Goal: Transaction & Acquisition: Purchase product/service

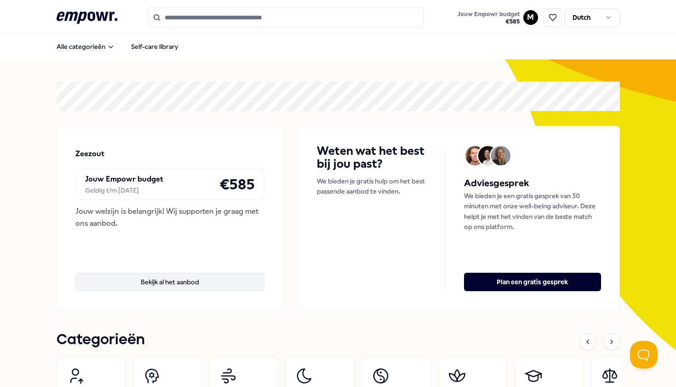
click at [195, 276] on button "Bekijk al het aanbod" at bounding box center [170, 281] width 190 height 18
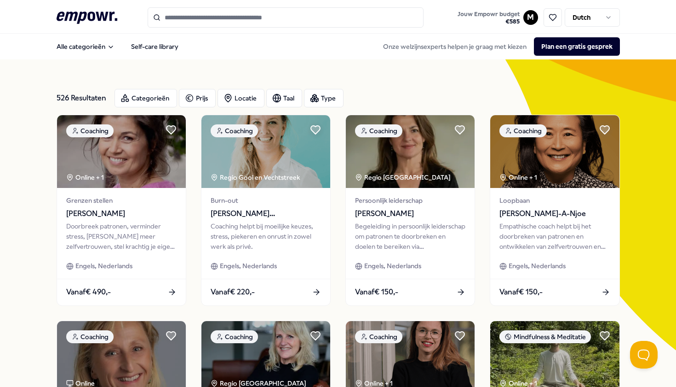
click at [268, 15] on input "Search for products, categories or subcategories" at bounding box center [286, 17] width 276 height 20
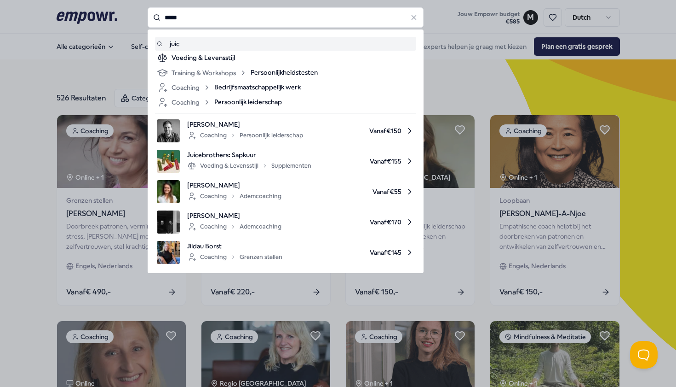
type input "*****"
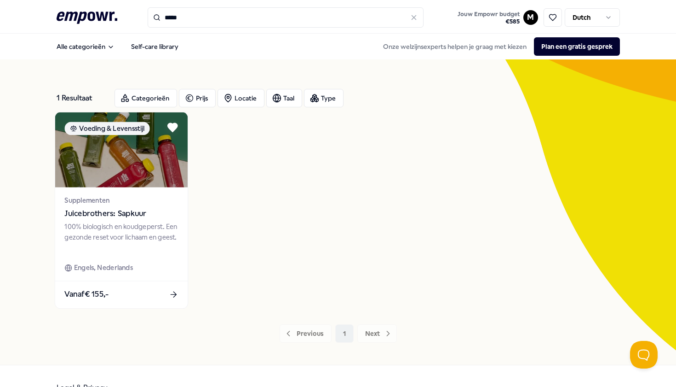
click at [131, 193] on div "Supplementen Juicebrothers: Sapkuur 100% biologisch en koudgeperst. Een gezonde…" at bounding box center [121, 233] width 133 height 93
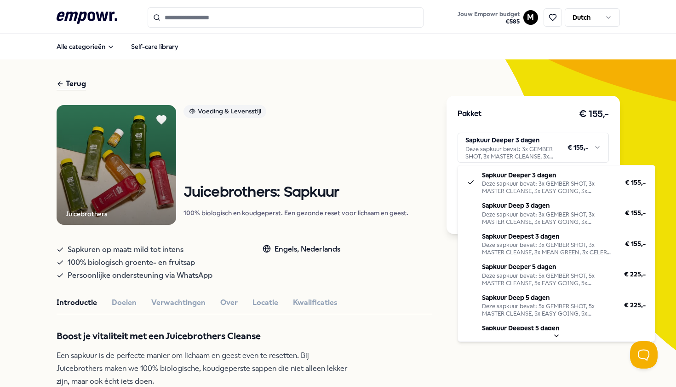
click at [527, 159] on html ".empowr-logo_svg__cls-1{fill:#03032f} Jouw Empowr budget € 585 M Dutch Alle cat…" at bounding box center [338, 193] width 676 height 387
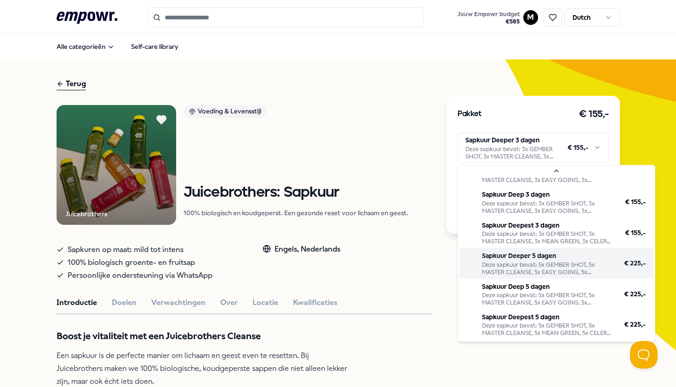
scroll to position [21, 0]
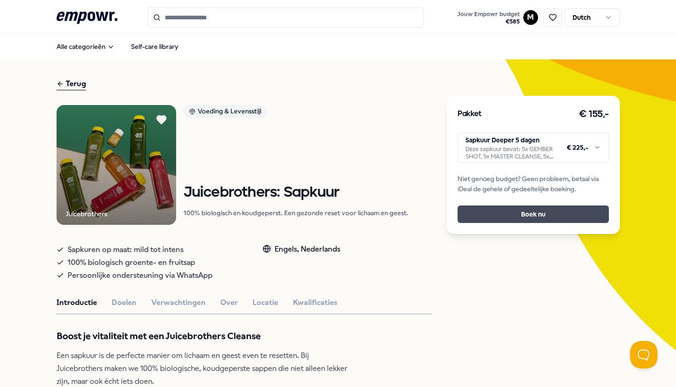
click at [510, 216] on button "Boek nu" at bounding box center [533, 213] width 151 height 17
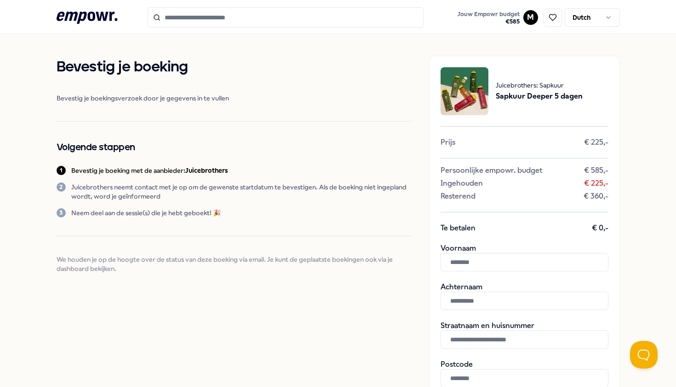
scroll to position [23, 0]
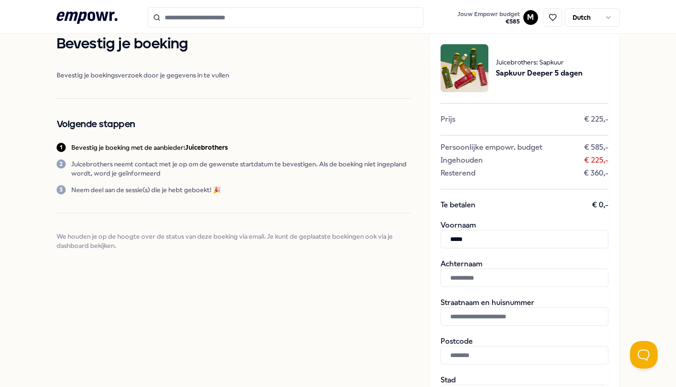
click at [534, 235] on input "*****" at bounding box center [525, 239] width 168 height 18
type input "******"
click at [520, 270] on input "text" at bounding box center [525, 277] width 168 height 18
type input "******"
click at [493, 320] on input "text" at bounding box center [525, 316] width 168 height 18
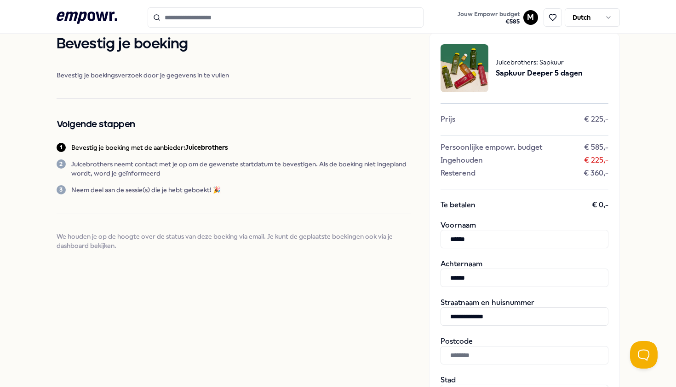
type input "**********"
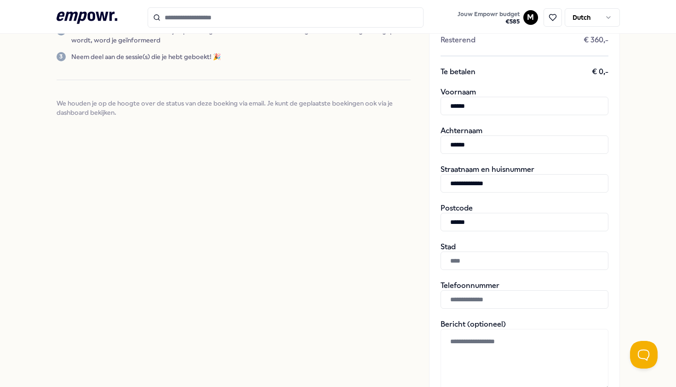
scroll to position [229, 0]
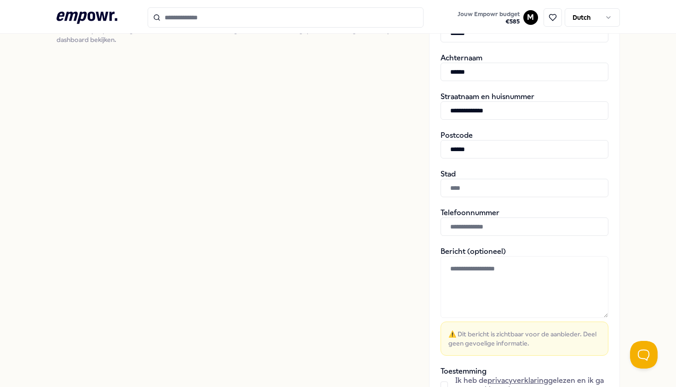
type input "******"
type input "*********"
click at [467, 224] on input "text" at bounding box center [525, 226] width 168 height 18
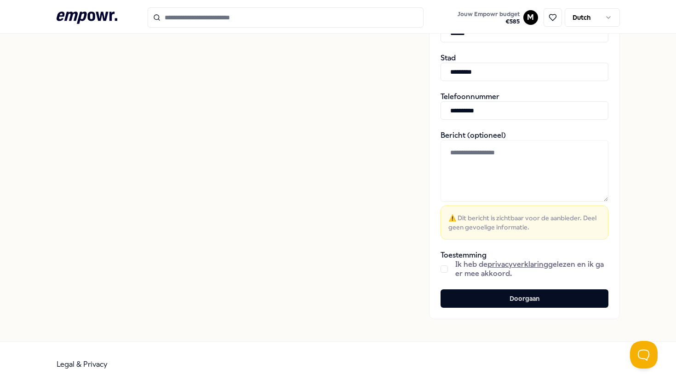
scroll to position [344, 0]
type input "**********"
click at [445, 273] on div "Ik heb de privacyverklaring gelezen en ik ga er mee akkoord." at bounding box center [525, 269] width 168 height 18
click at [445, 263] on div "Ik heb de privacyverklaring gelezen en ik ga er mee akkoord." at bounding box center [525, 269] width 168 height 18
click at [445, 267] on button "button" at bounding box center [444, 269] width 7 height 7
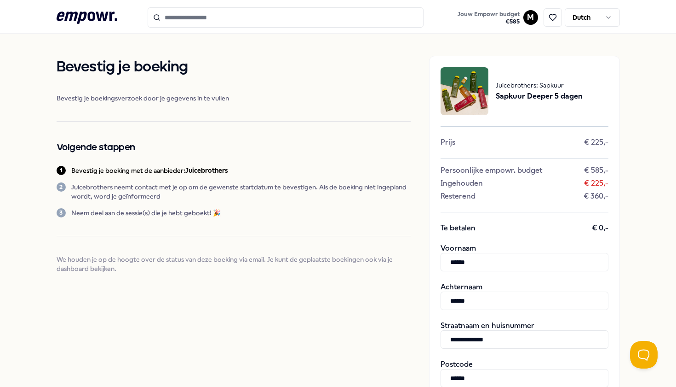
scroll to position [0, 0]
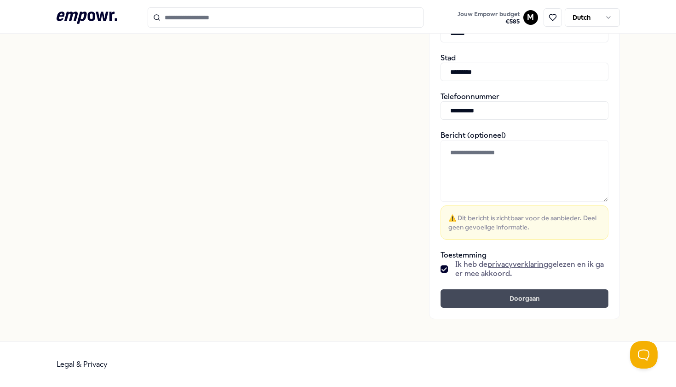
click at [514, 289] on button "Doorgaan" at bounding box center [525, 298] width 168 height 18
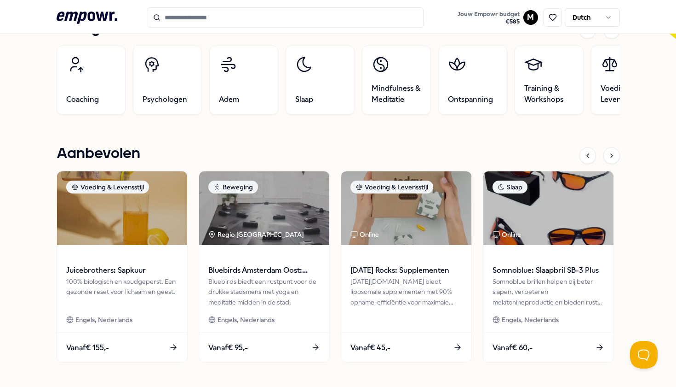
scroll to position [247, 0]
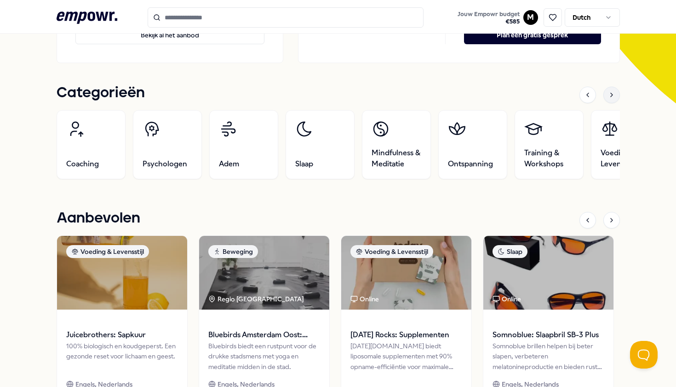
click at [612, 90] on div at bounding box center [612, 95] width 17 height 17
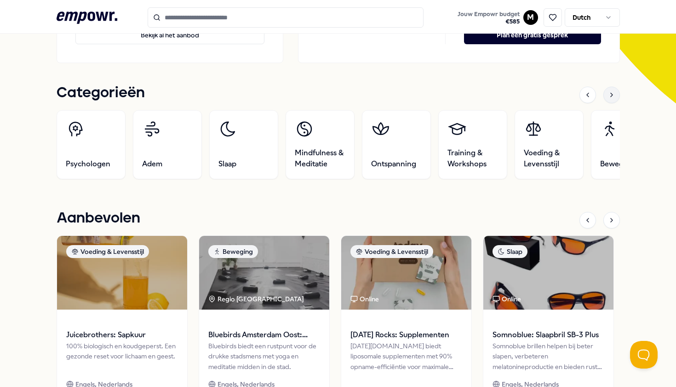
click at [612, 90] on div at bounding box center [612, 95] width 17 height 17
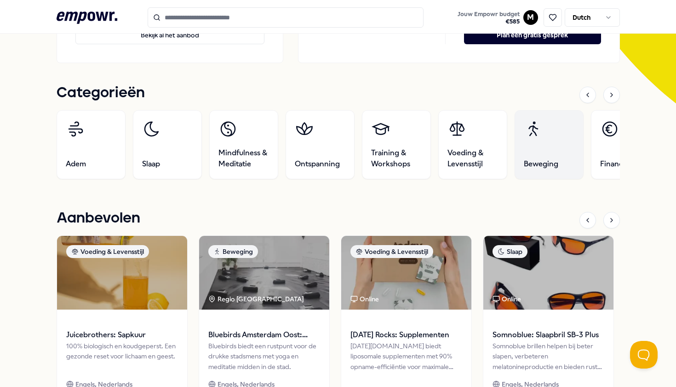
click at [566, 133] on link "Beweging" at bounding box center [548, 144] width 69 height 69
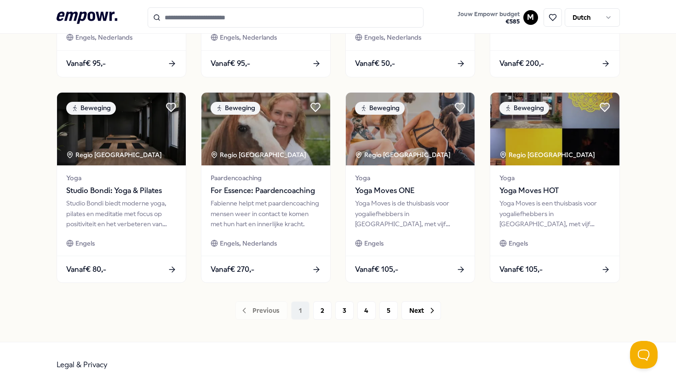
scroll to position [433, 0]
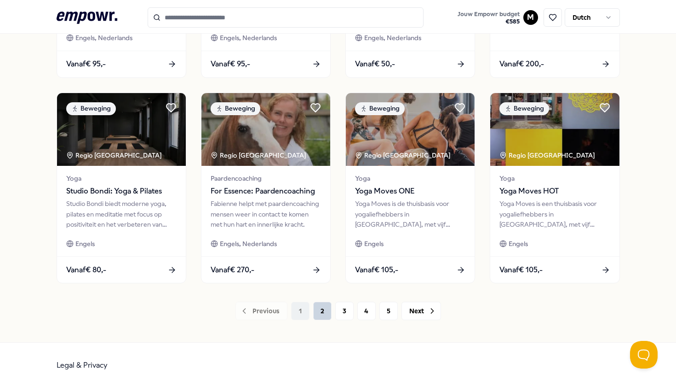
click at [323, 306] on button "2" at bounding box center [322, 310] width 18 height 18
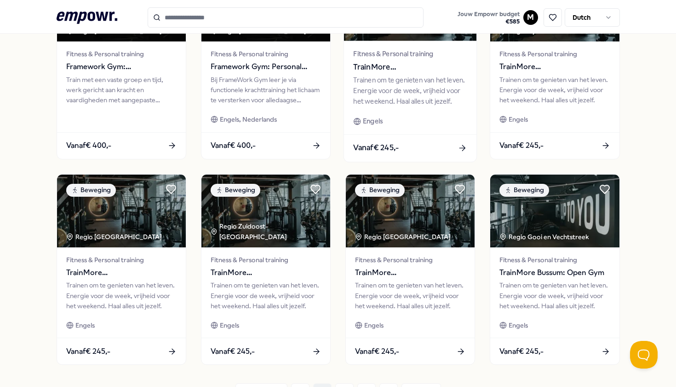
click at [452, 146] on div "Vanaf € 245,-" at bounding box center [410, 147] width 133 height 27
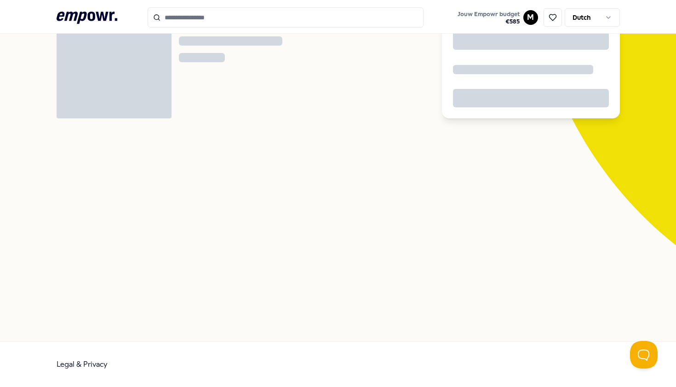
scroll to position [59, 0]
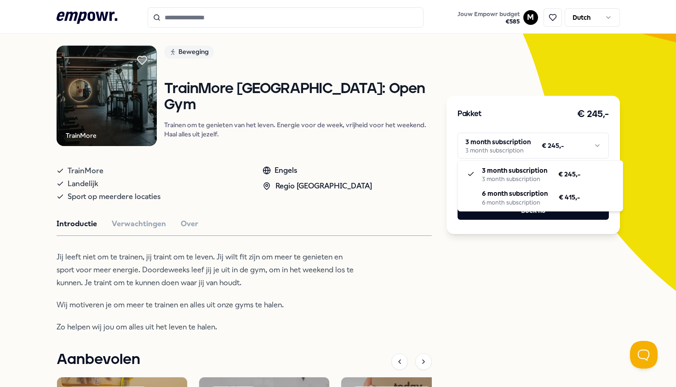
click at [538, 146] on html ".empowr-logo_svg__cls-1{fill:#03032f} Jouw Empowr budget € 585 M Dutch Alle cat…" at bounding box center [338, 193] width 676 height 387
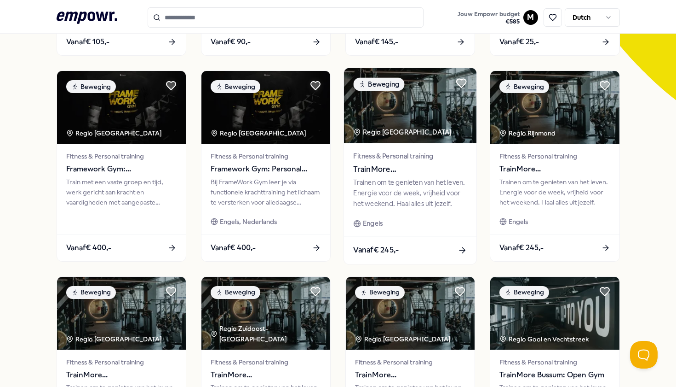
scroll to position [433, 0]
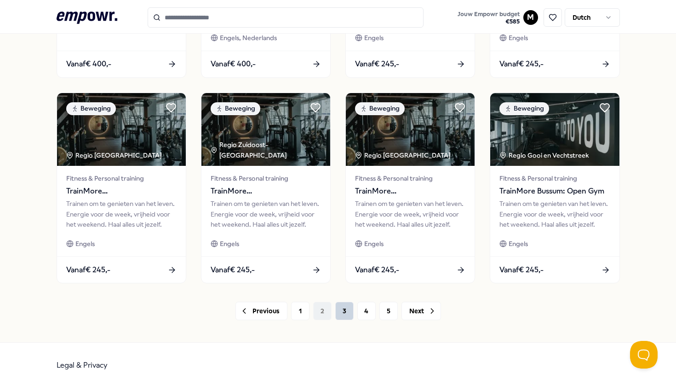
click at [345, 304] on button "3" at bounding box center [344, 310] width 18 height 18
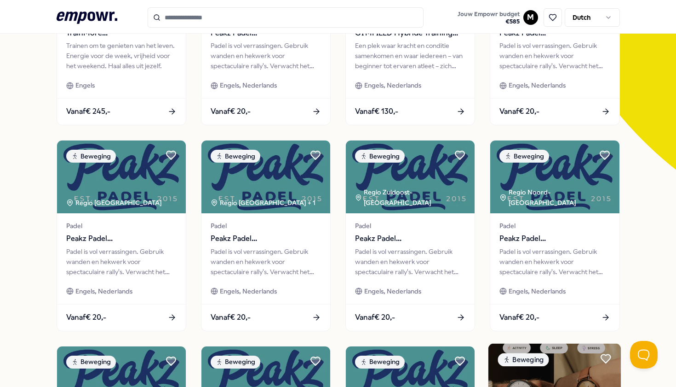
scroll to position [20, 0]
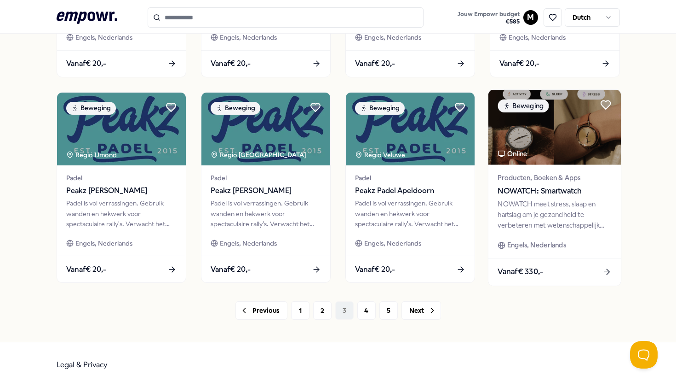
click at [588, 158] on img at bounding box center [555, 126] width 133 height 75
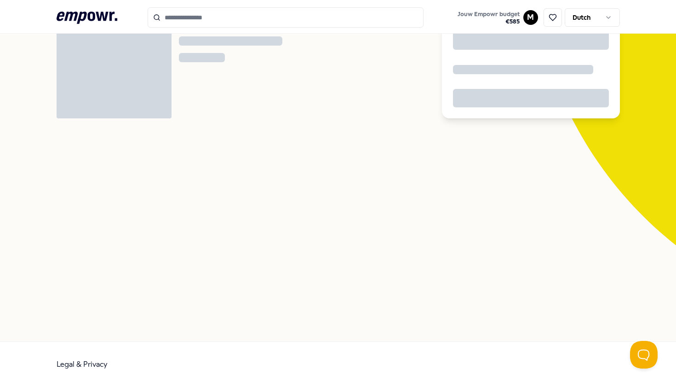
scroll to position [59, 0]
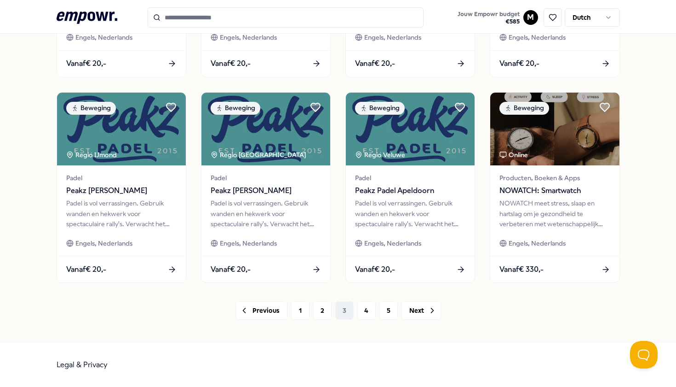
scroll to position [433, 0]
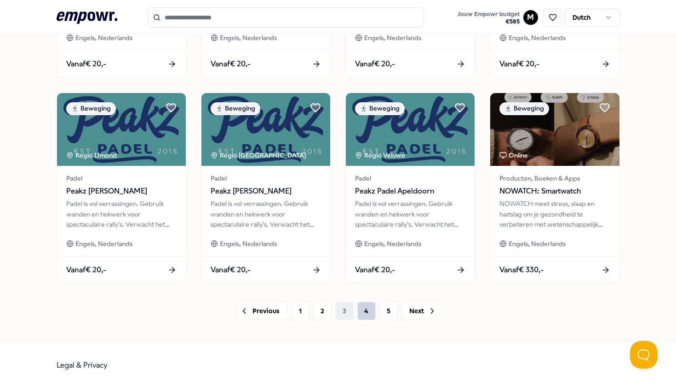
click at [366, 312] on button "4" at bounding box center [367, 310] width 18 height 18
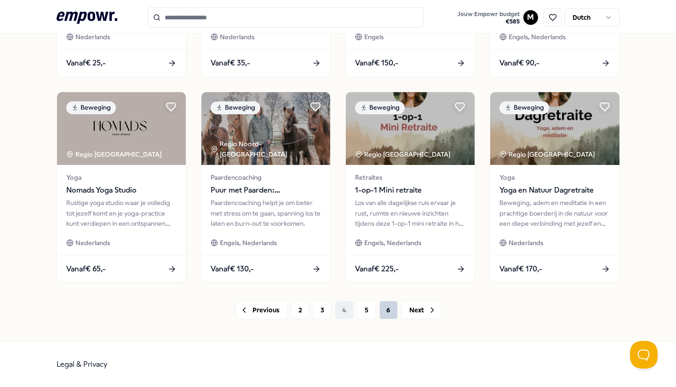
scroll to position [433, 0]
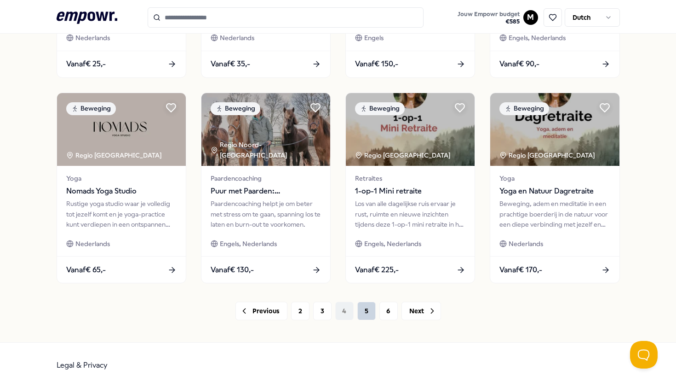
click at [371, 304] on button "5" at bounding box center [367, 310] width 18 height 18
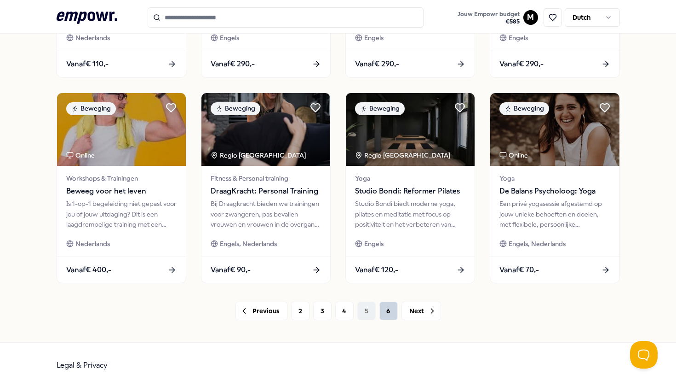
click at [390, 310] on button "6" at bounding box center [389, 310] width 18 height 18
